Goal: Submit feedback/report problem

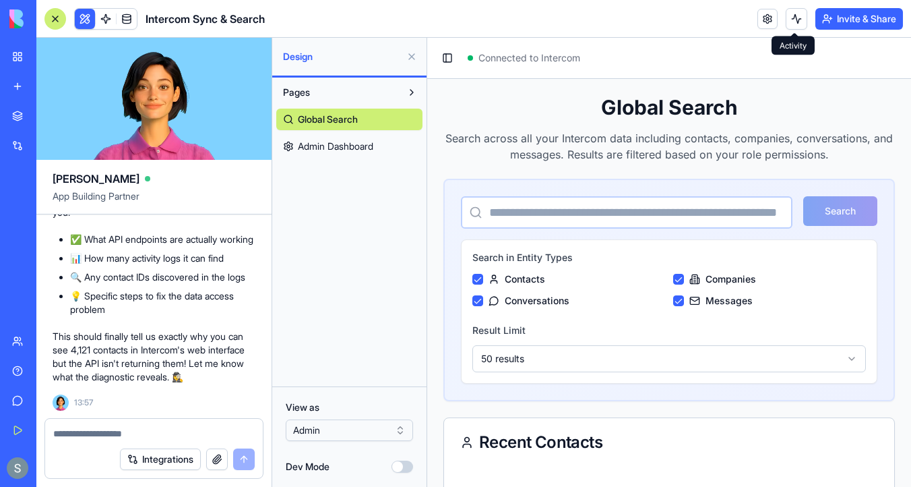
click at [798, 22] on button at bounding box center [797, 19] width 22 height 22
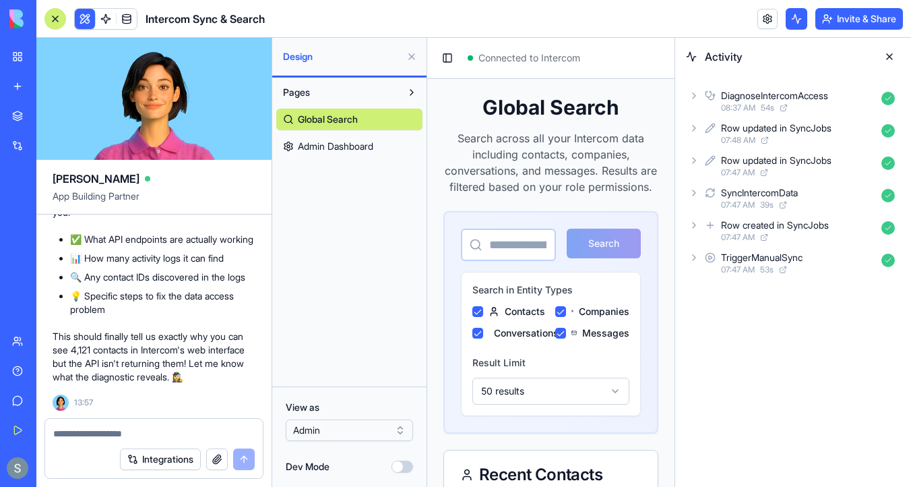
click at [692, 98] on icon at bounding box center [694, 95] width 11 height 11
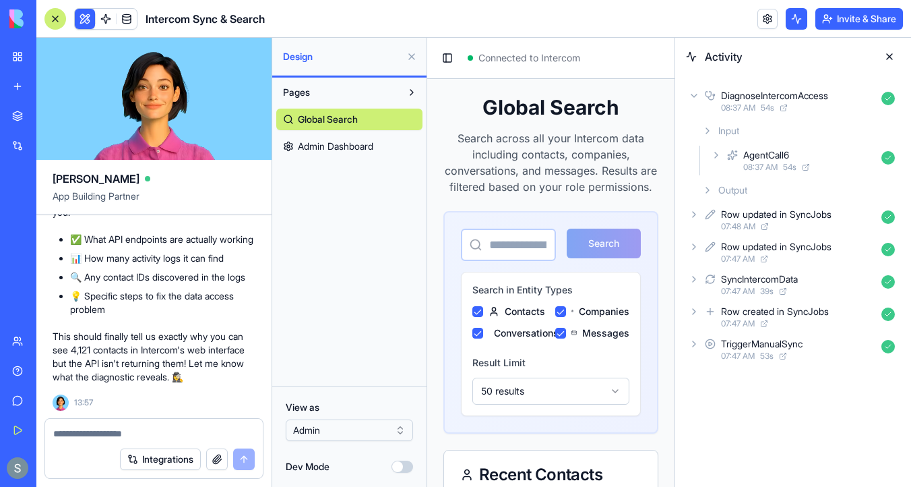
click at [704, 183] on div "Output" at bounding box center [798, 190] width 203 height 24
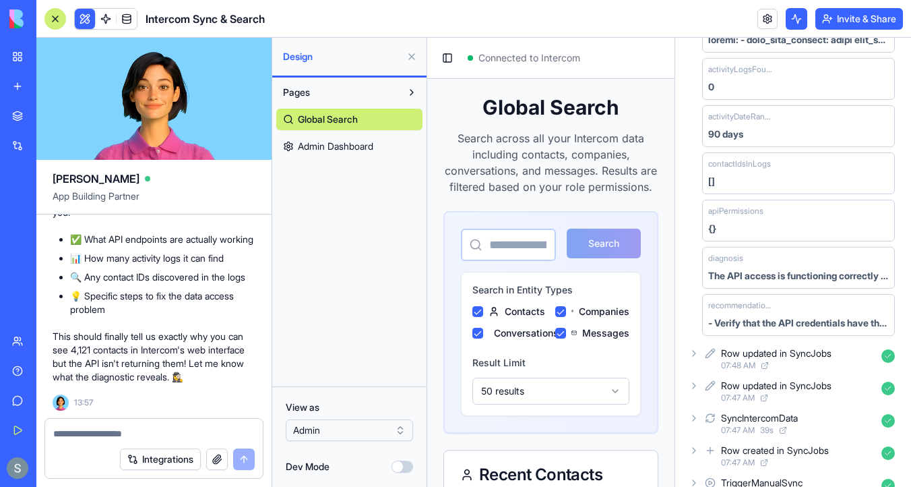
scroll to position [24687, 0]
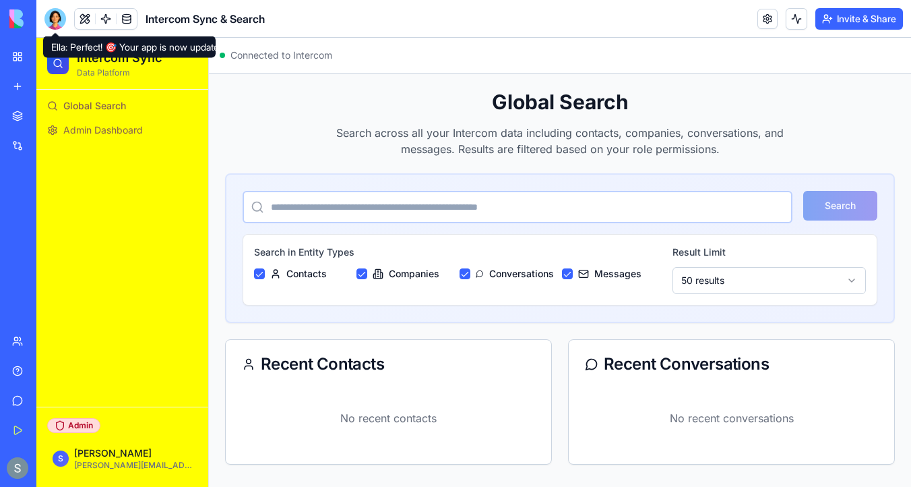
click at [80, 135] on span "Admin Dashboard" at bounding box center [103, 129] width 80 height 13
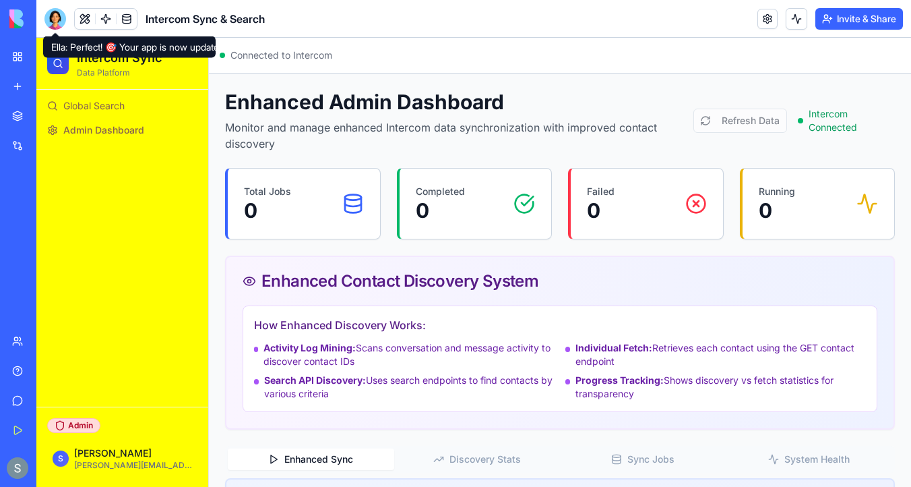
click at [128, 22] on link at bounding box center [127, 19] width 20 height 20
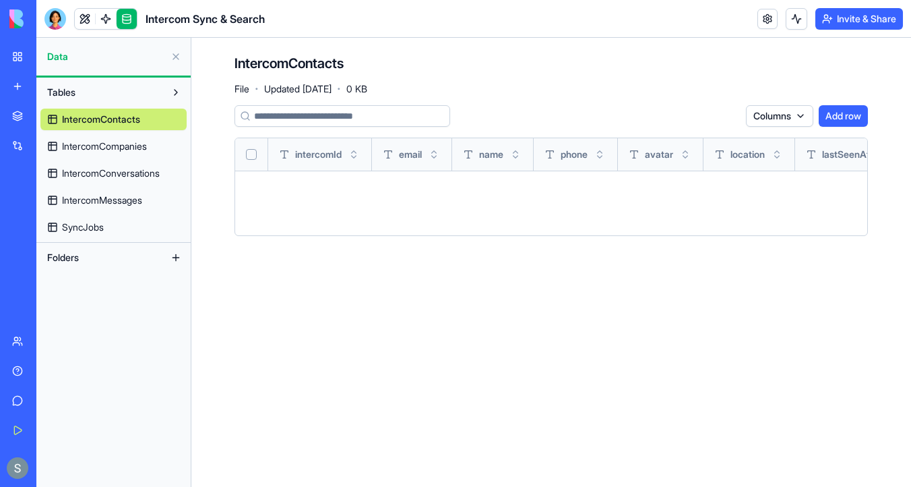
click at [130, 144] on span "IntercomCompanies" at bounding box center [104, 145] width 85 height 13
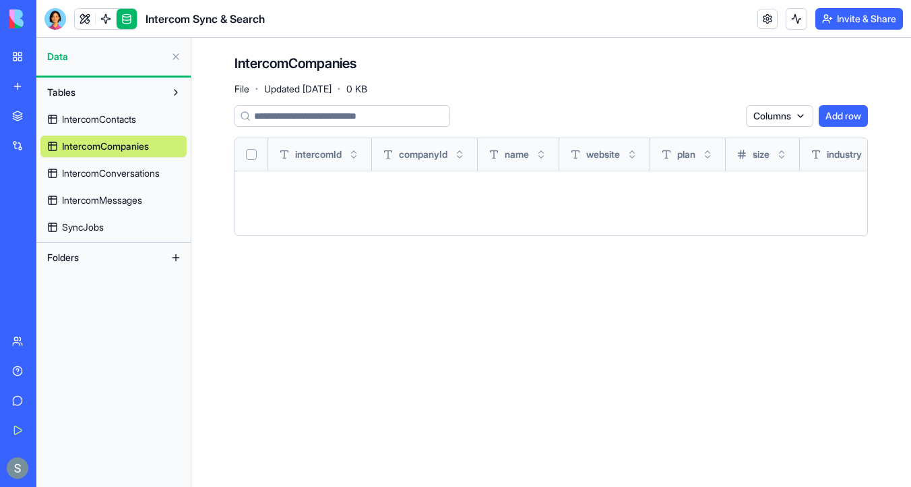
click at [129, 174] on span "IntercomConversations" at bounding box center [111, 172] width 98 height 13
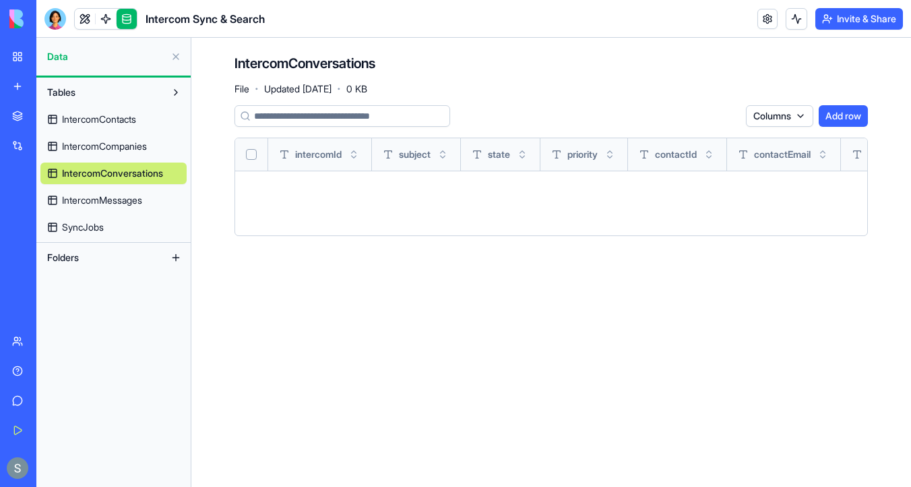
click at [125, 200] on span "IntercomMessages" at bounding box center [102, 199] width 80 height 13
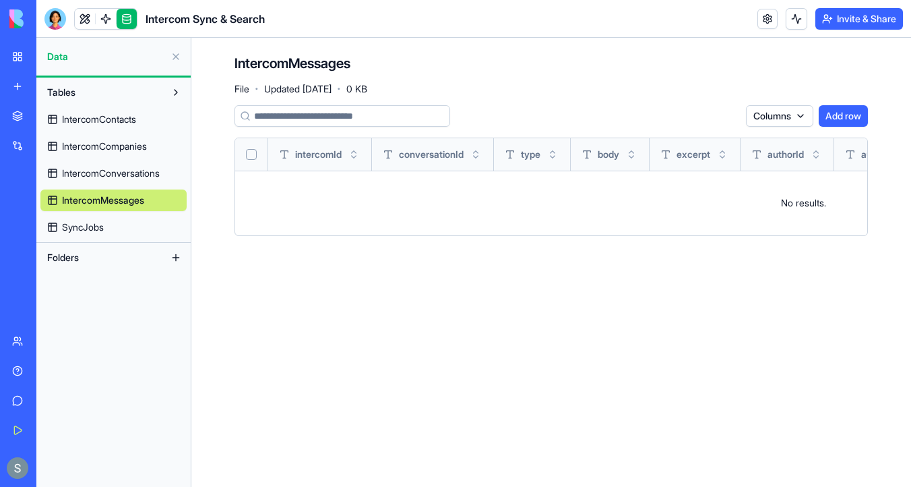
click at [120, 225] on link "SyncJobs" at bounding box center [113, 227] width 146 height 22
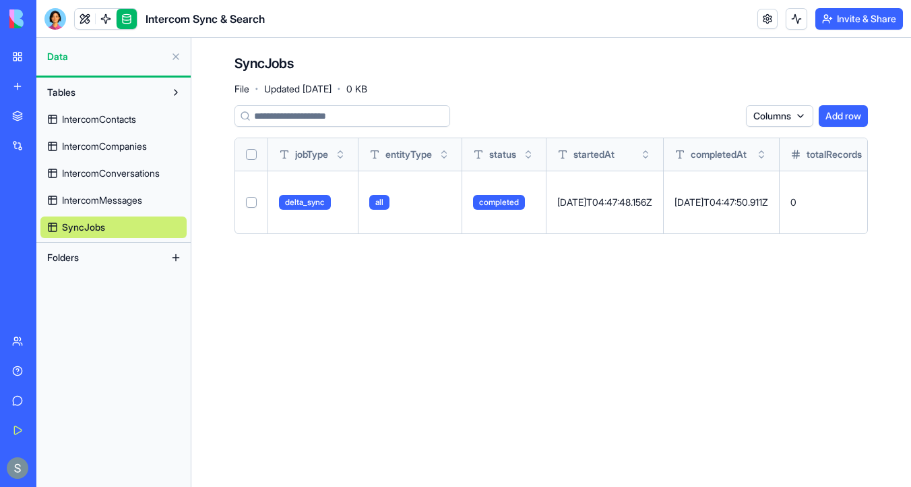
click at [115, 118] on span "IntercomContacts" at bounding box center [99, 119] width 74 height 13
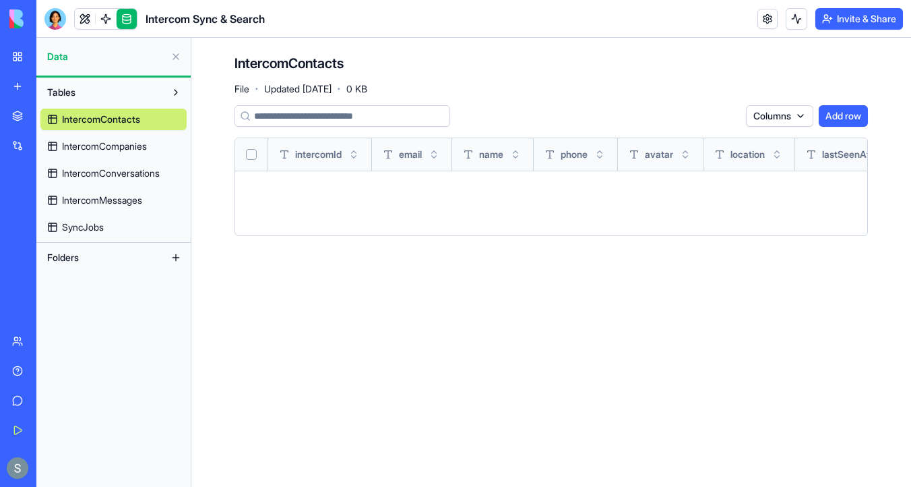
click at [118, 138] on link "IntercomCompanies" at bounding box center [113, 146] width 146 height 22
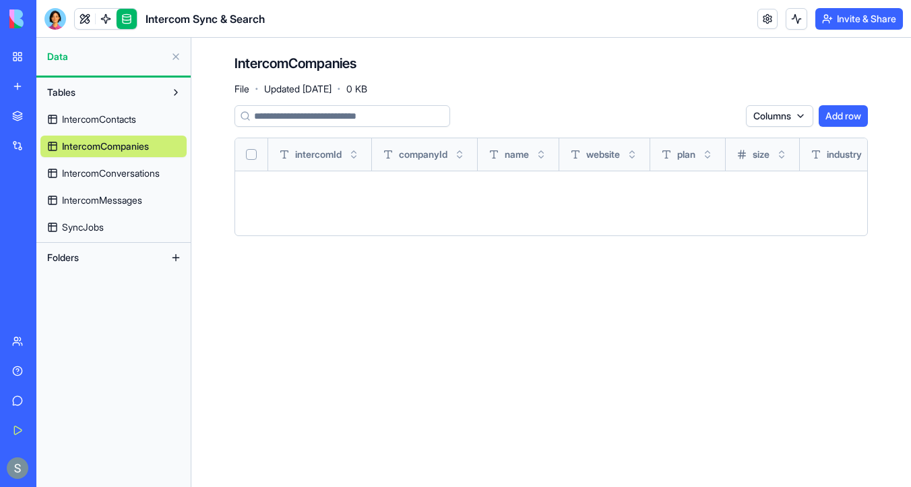
click at [127, 175] on span "IntercomConversations" at bounding box center [111, 172] width 98 height 13
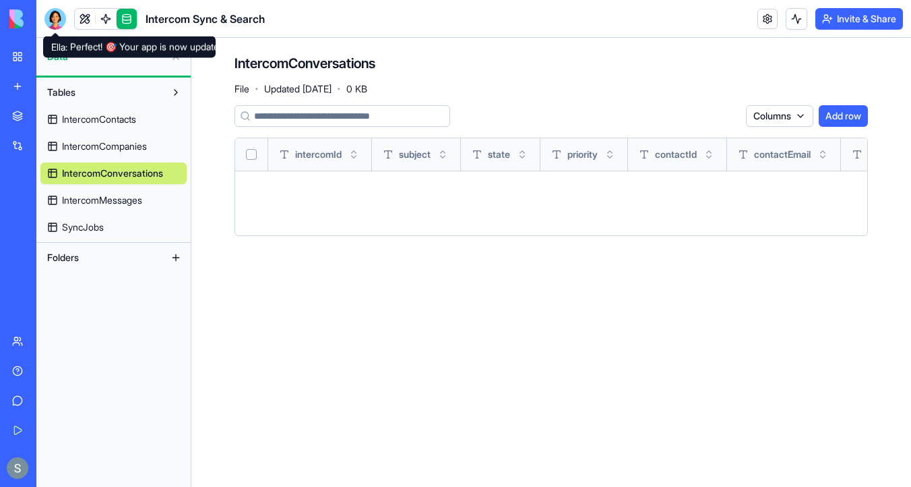
click at [57, 22] on div at bounding box center [55, 19] width 22 height 22
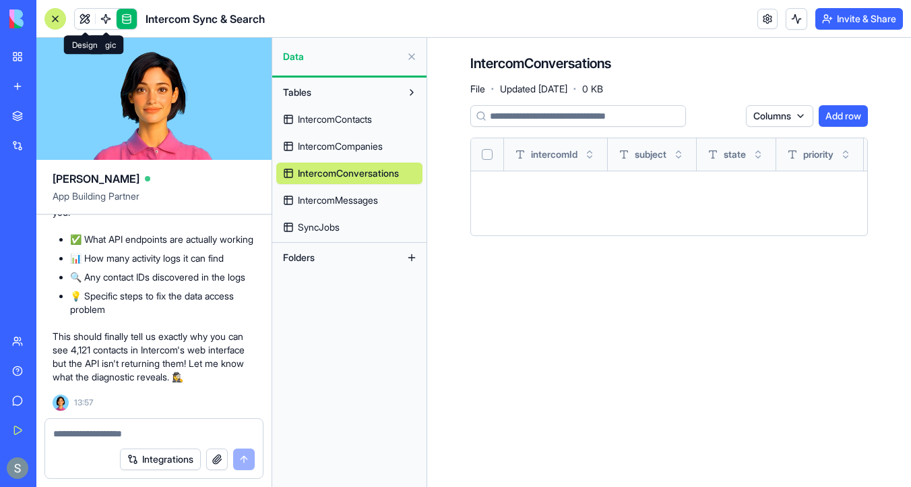
click at [81, 17] on link at bounding box center [85, 19] width 20 height 20
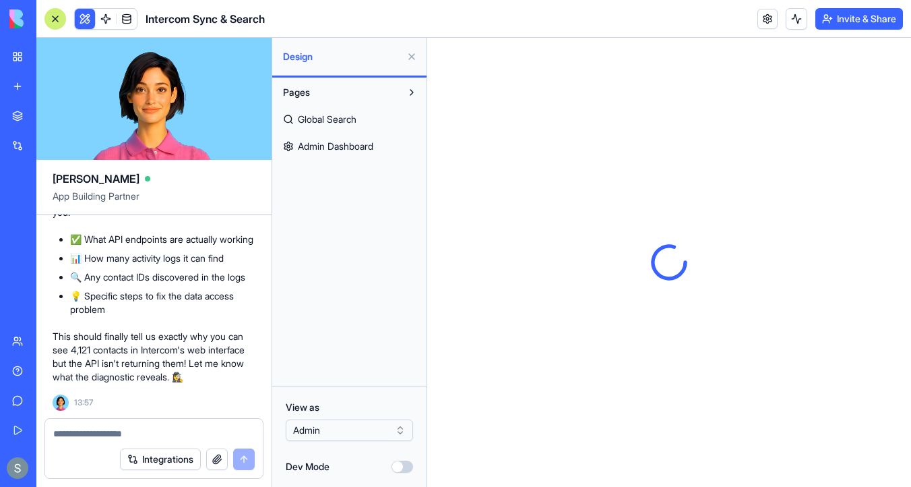
click at [352, 144] on span "Admin Dashboard" at bounding box center [335, 145] width 75 height 13
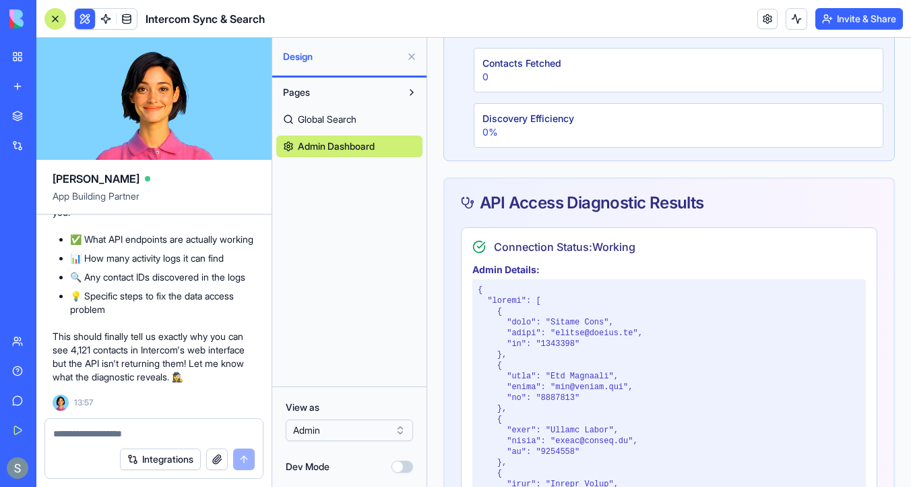
scroll to position [340, 0]
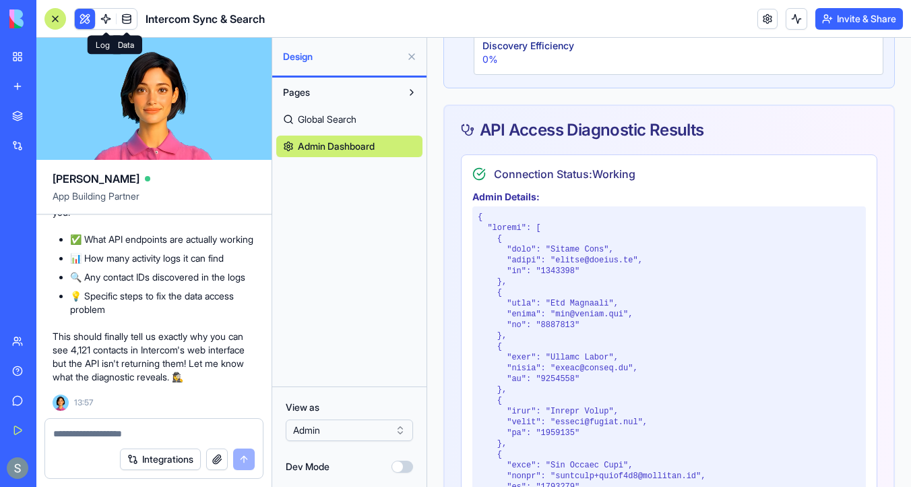
click at [126, 22] on link at bounding box center [127, 19] width 20 height 20
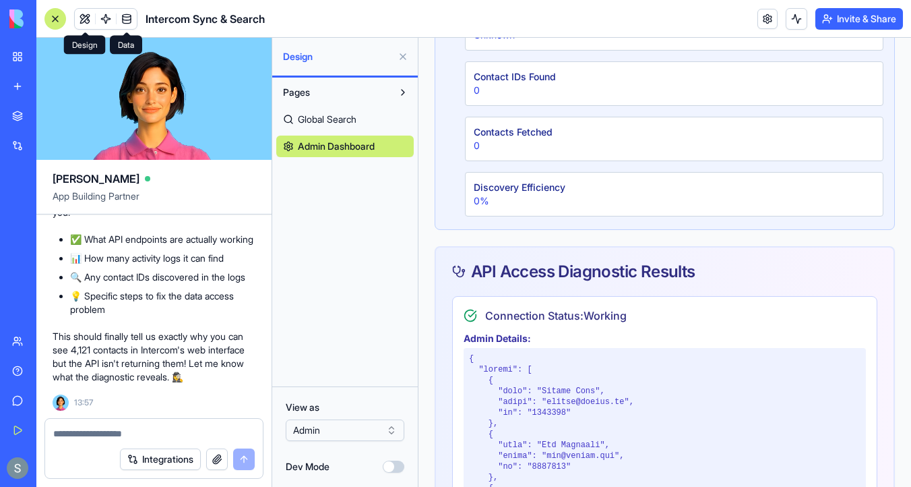
scroll to position [174, 0]
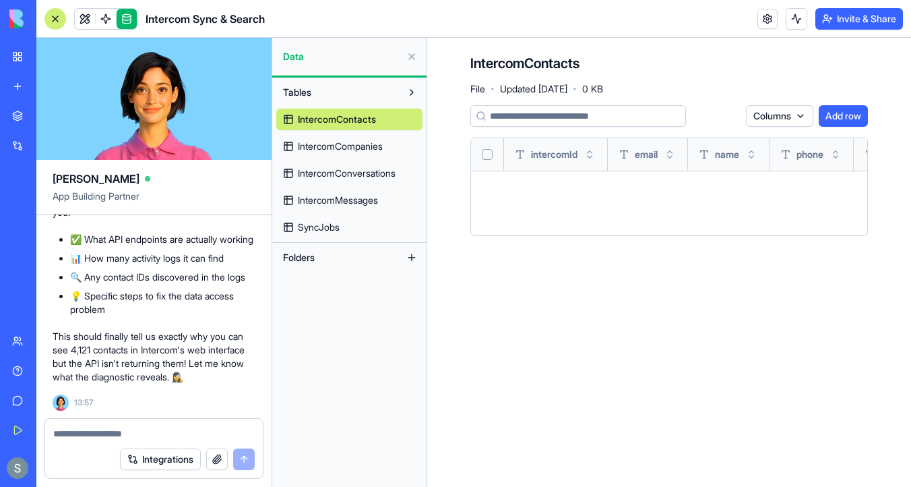
click at [318, 232] on span "SyncJobs" at bounding box center [319, 226] width 42 height 13
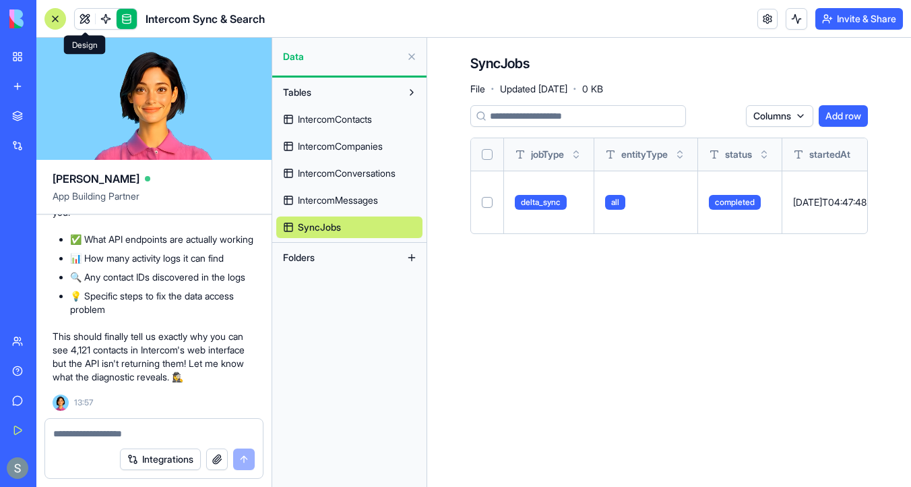
click at [86, 16] on link at bounding box center [85, 19] width 20 height 20
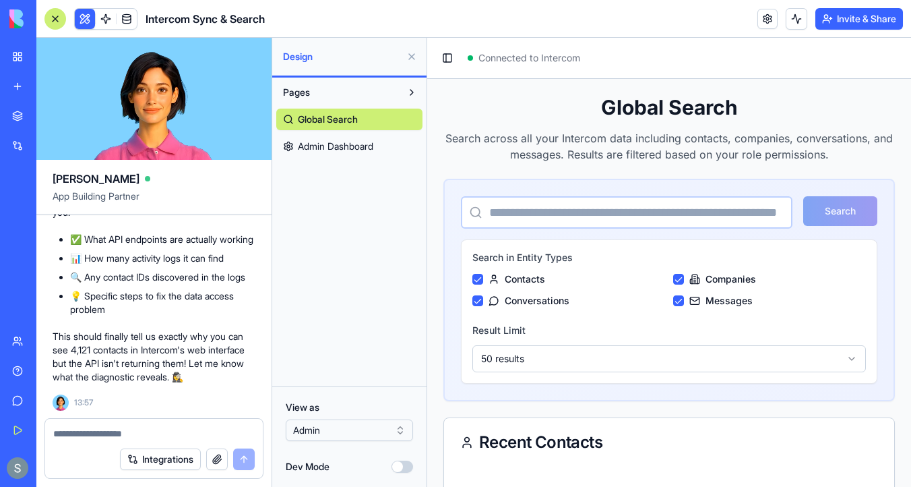
click at [370, 144] on span "Admin Dashboard" at bounding box center [335, 145] width 75 height 13
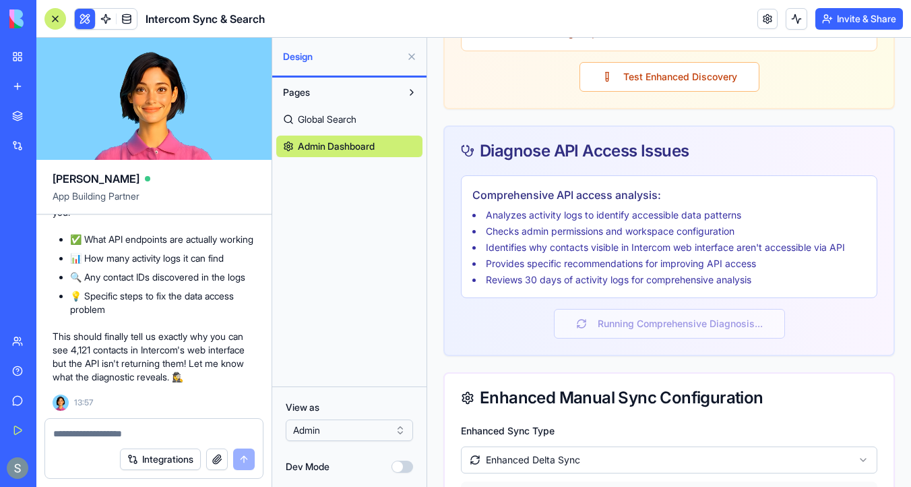
scroll to position [1799, 0]
click at [132, 436] on textarea at bounding box center [153, 433] width 201 height 13
paste textarea "*"
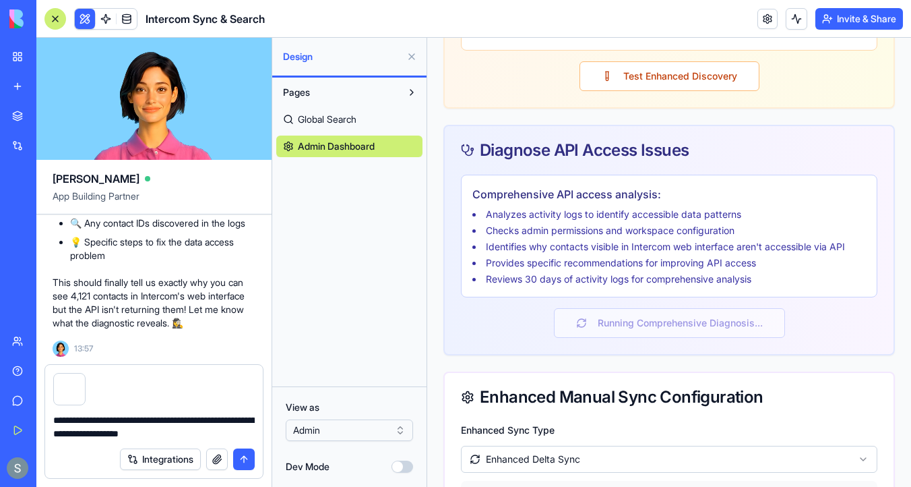
scroll to position [3205, 0]
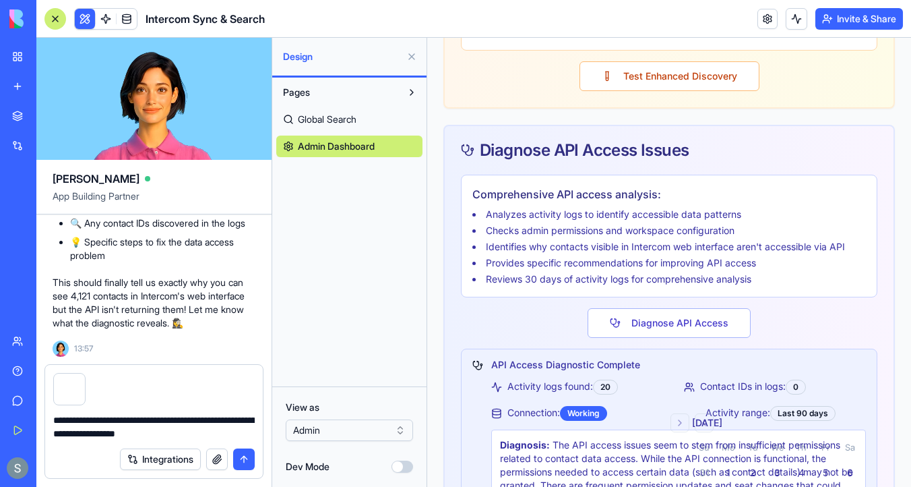
type textarea "**********"
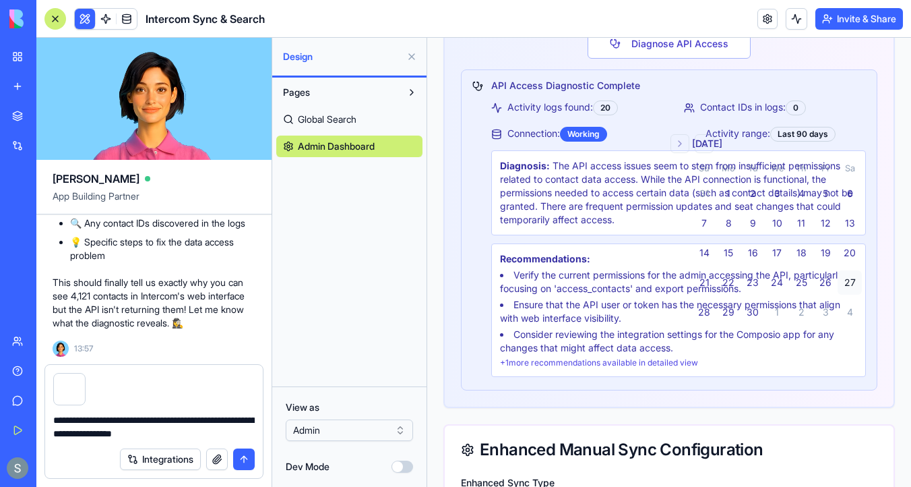
scroll to position [3496, 0]
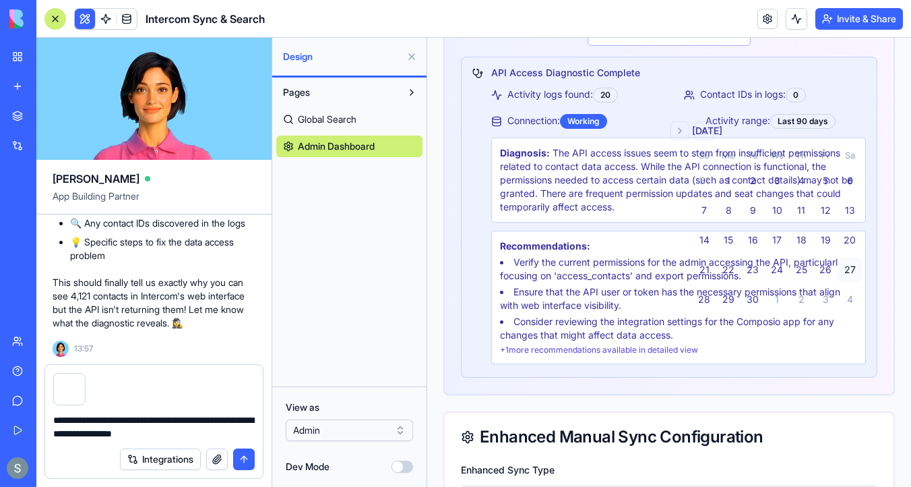
click at [100, 435] on textarea "**********" at bounding box center [153, 426] width 201 height 27
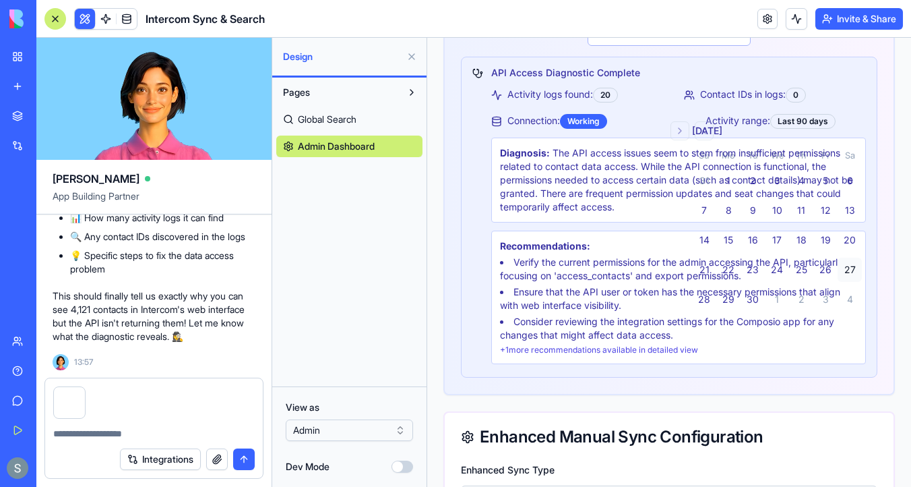
click at [84, 389] on button "button" at bounding box center [84, 389] width 0 height 0
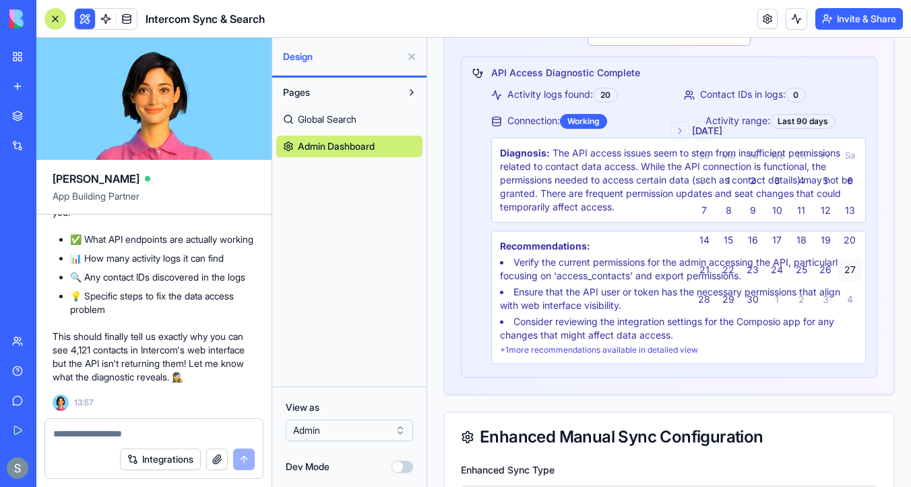
click at [114, 432] on textarea at bounding box center [153, 433] width 201 height 13
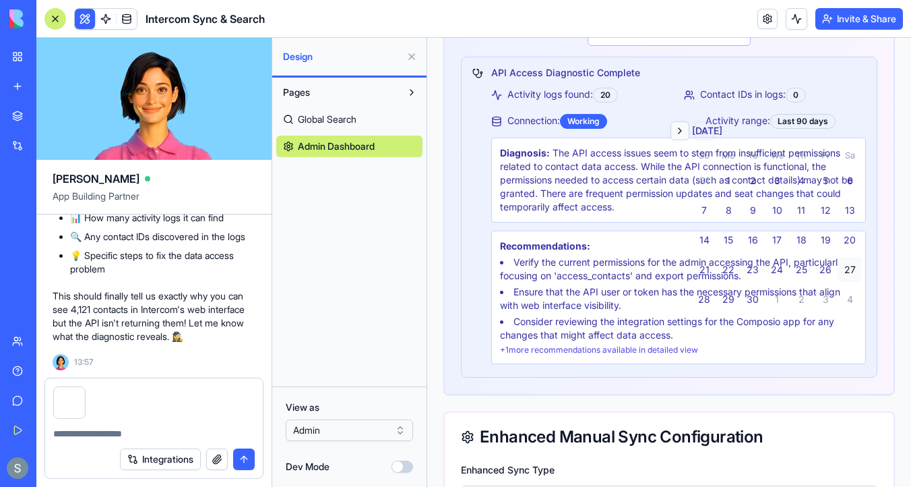
click at [681, 140] on button "Go to next month" at bounding box center [679, 130] width 19 height 19
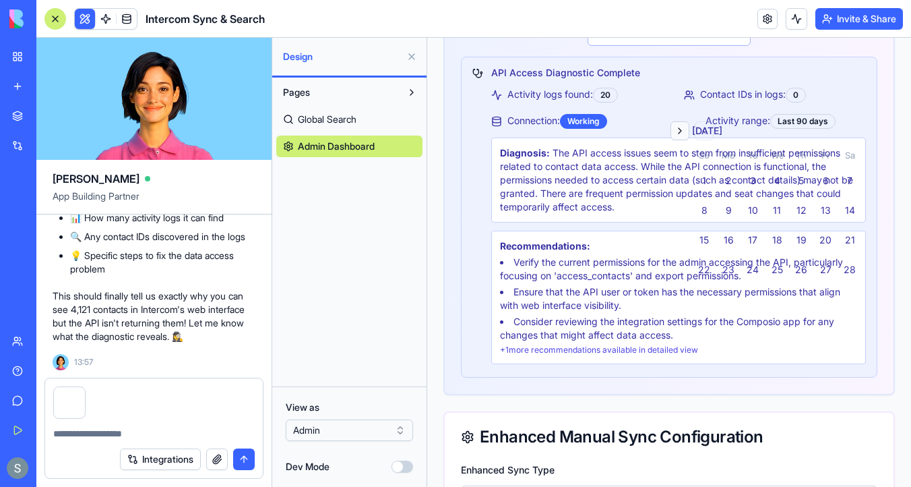
click at [681, 140] on button "Go to next month" at bounding box center [679, 130] width 19 height 19
click at [245, 460] on button "submit" at bounding box center [244, 459] width 22 height 22
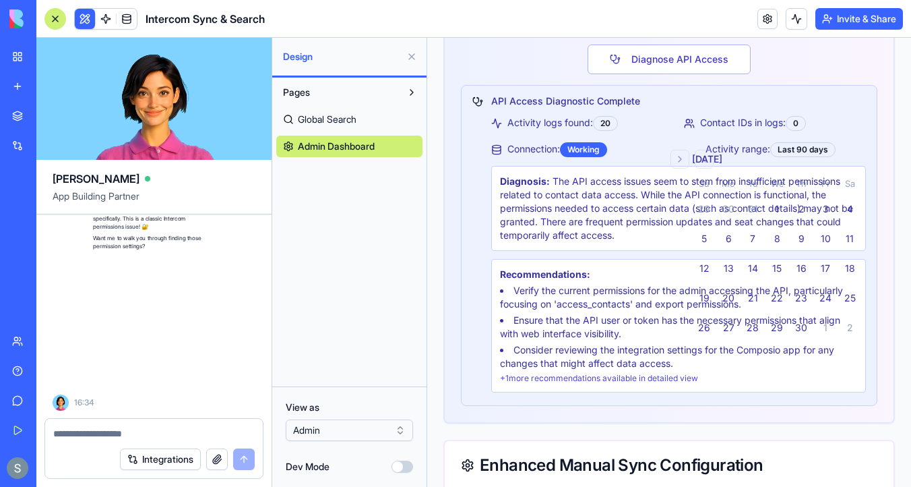
scroll to position [25570, 0]
